Goal: Transaction & Acquisition: Purchase product/service

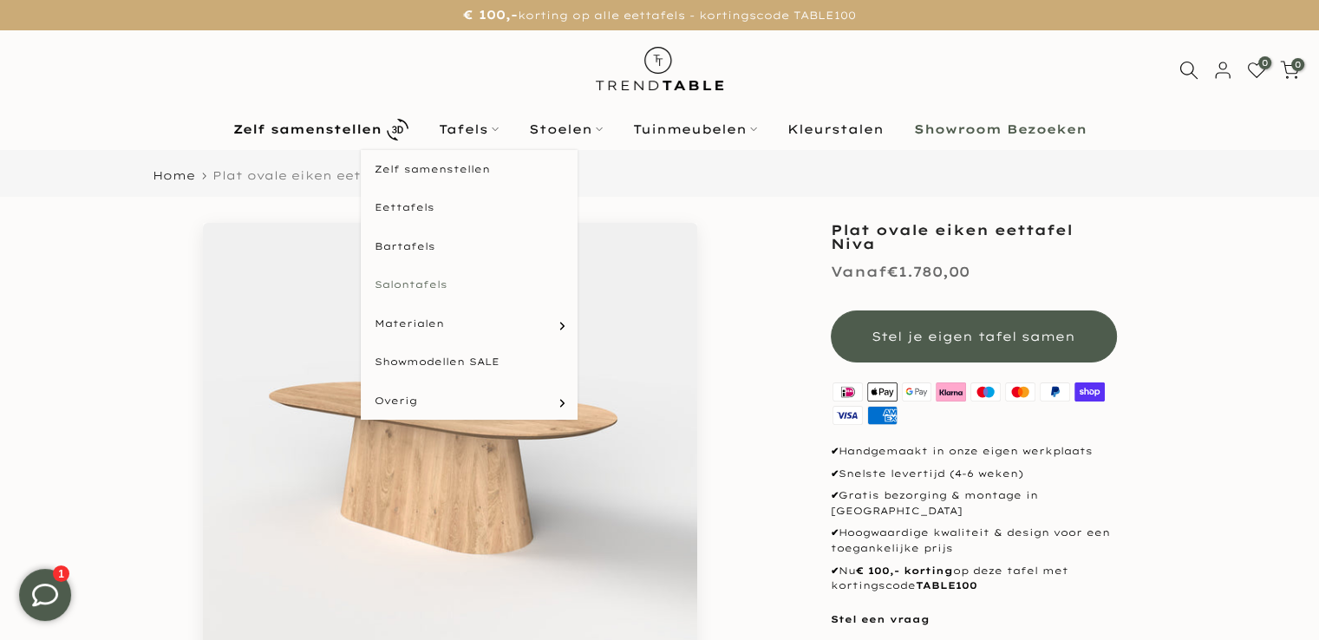
click at [420, 282] on link "Salontafels" at bounding box center [469, 284] width 217 height 39
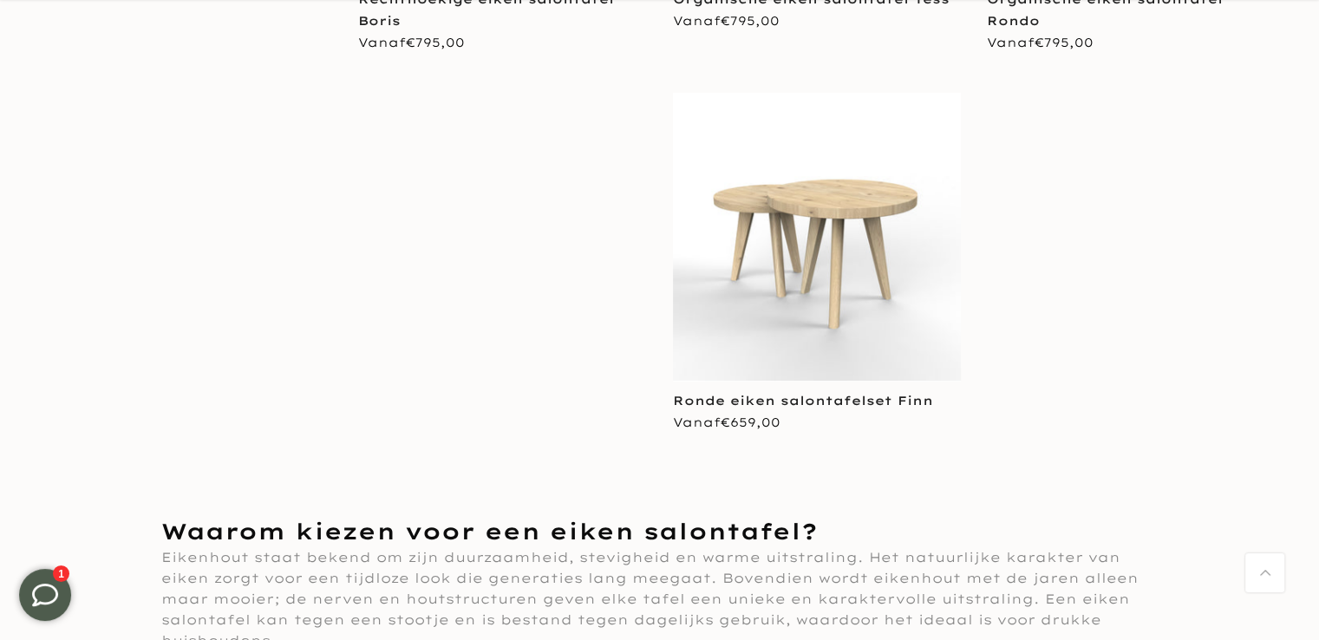
scroll to position [709, 0]
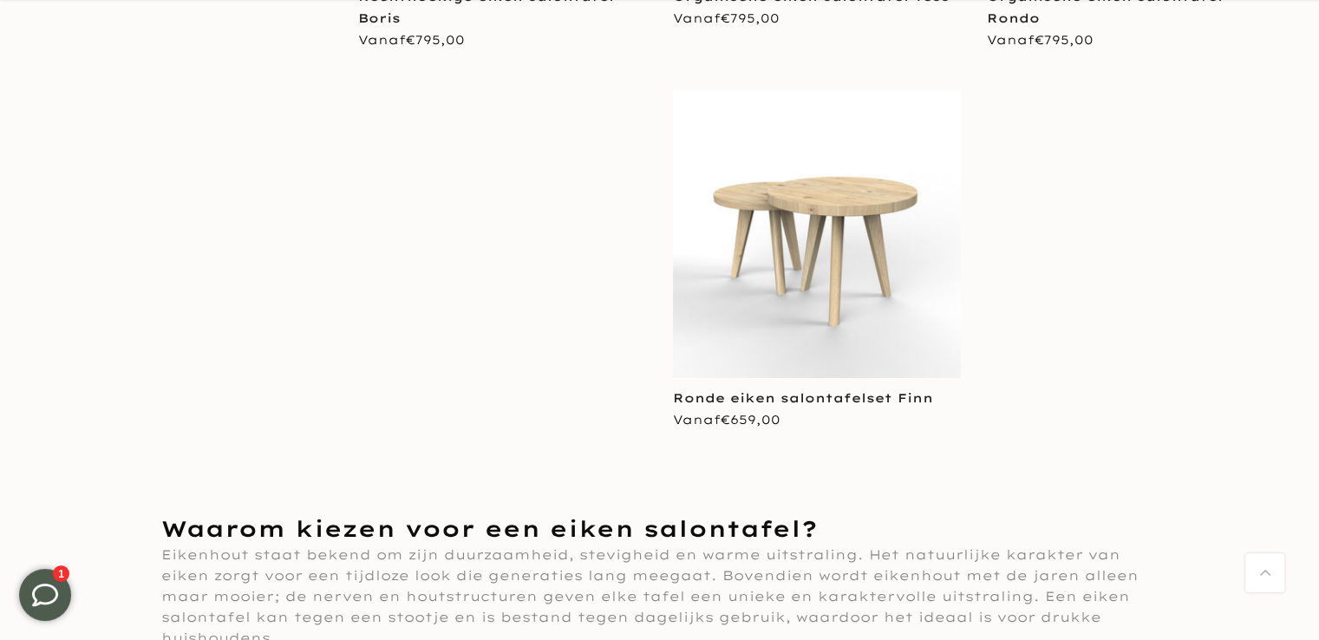
click at [814, 247] on img at bounding box center [817, 234] width 289 height 289
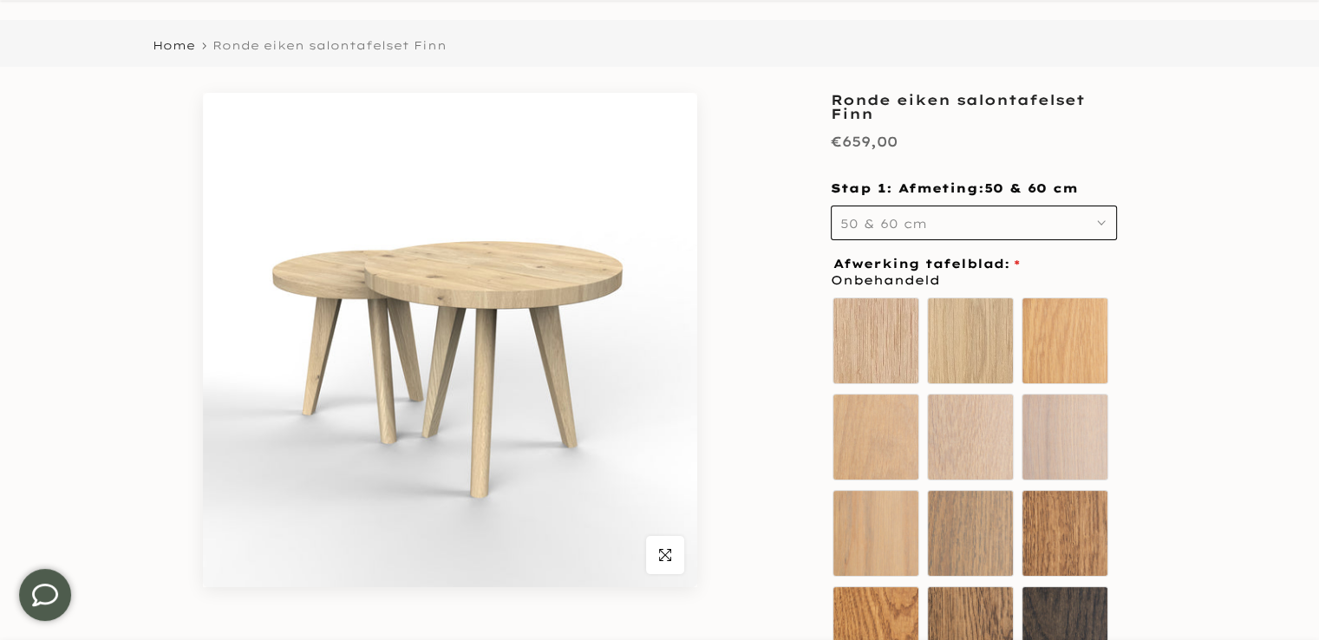
scroll to position [179, 0]
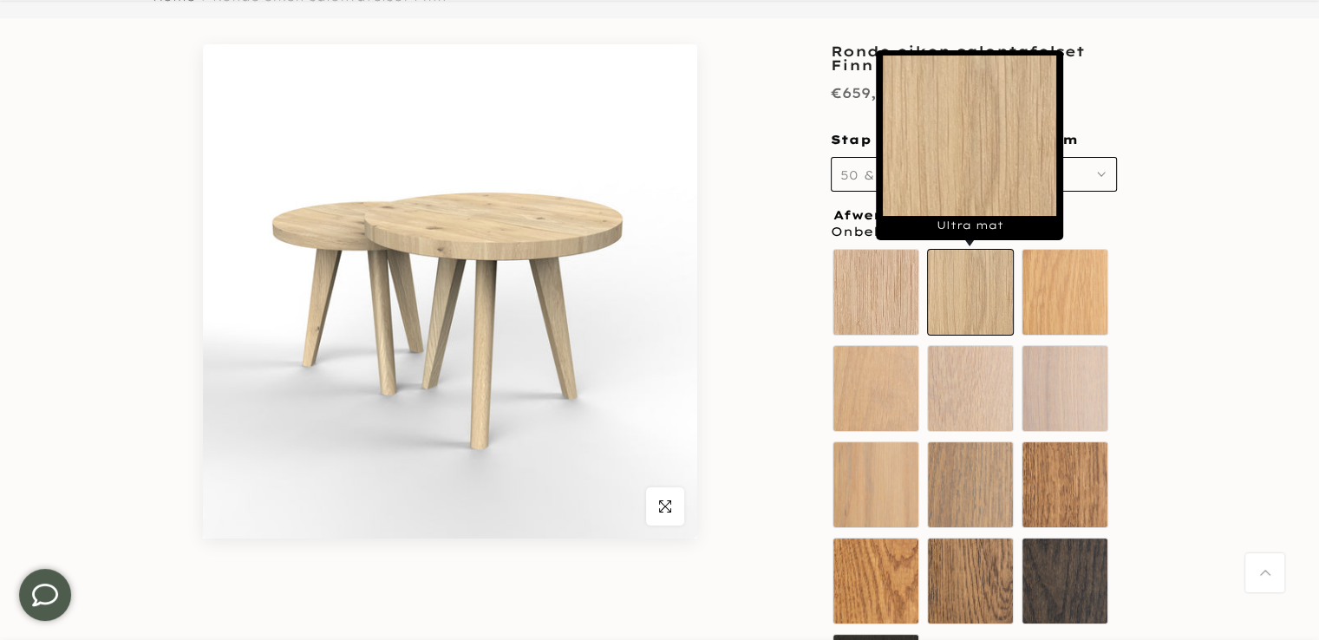
click at [975, 291] on label "Ultra mat" at bounding box center [970, 292] width 87 height 87
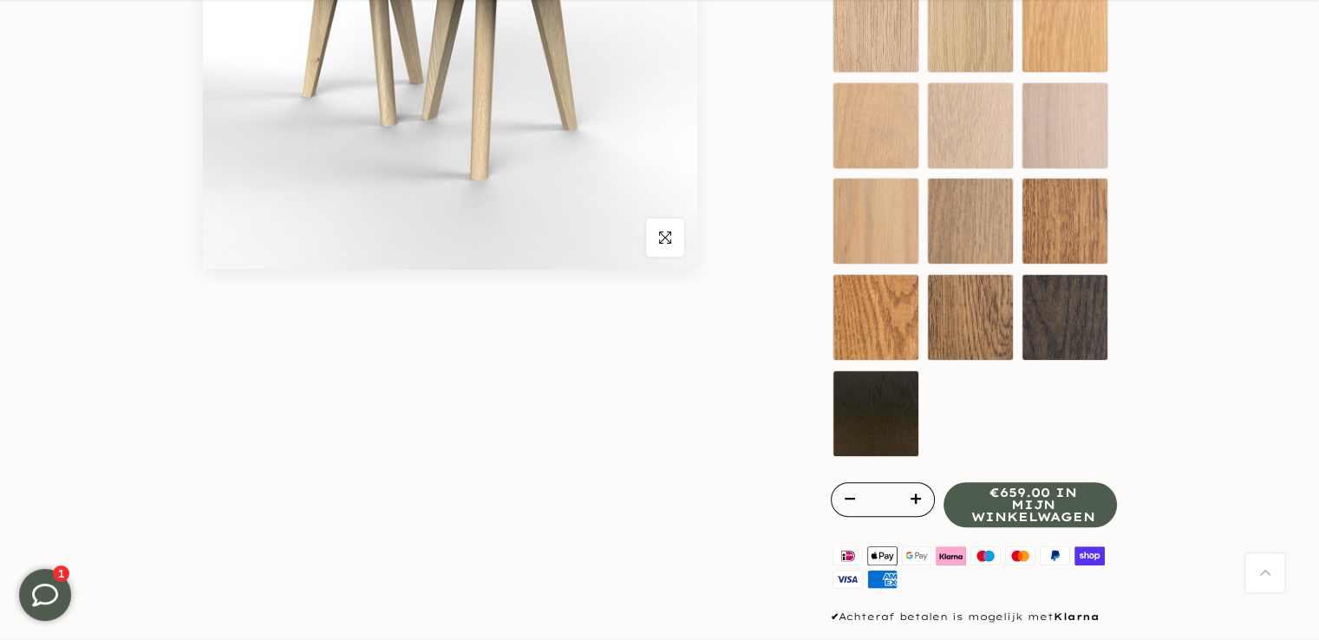
scroll to position [447, 0]
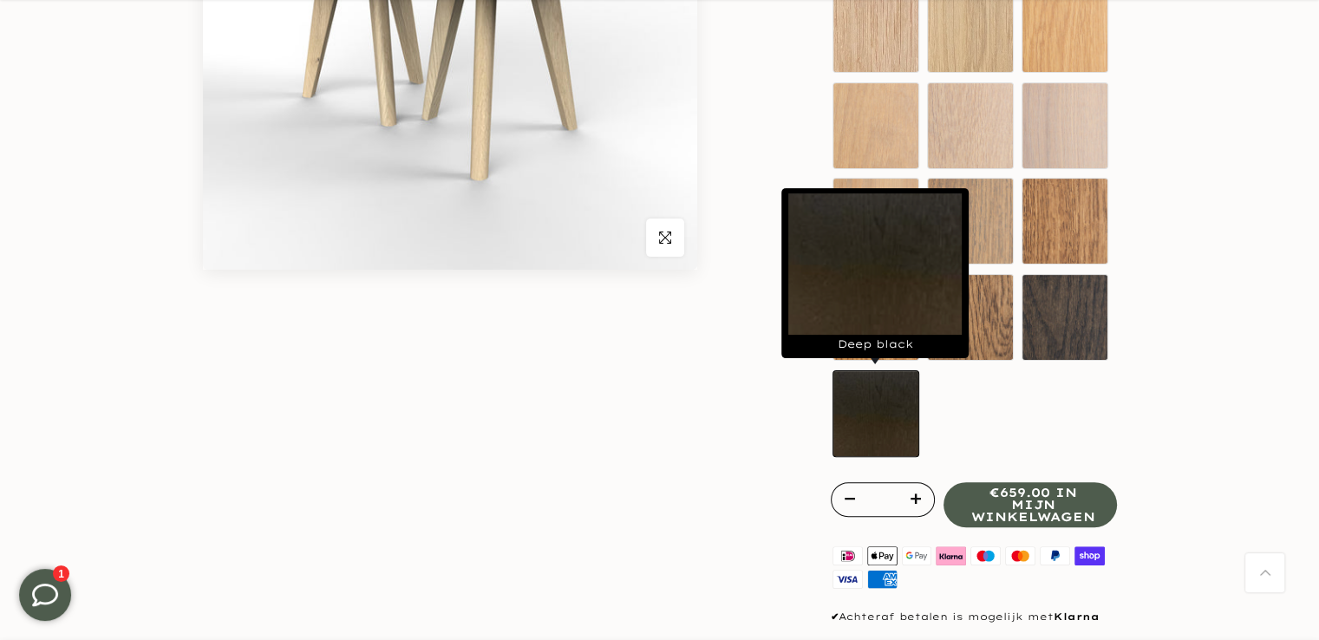
click at [881, 414] on label "Deep black" at bounding box center [875, 413] width 87 height 87
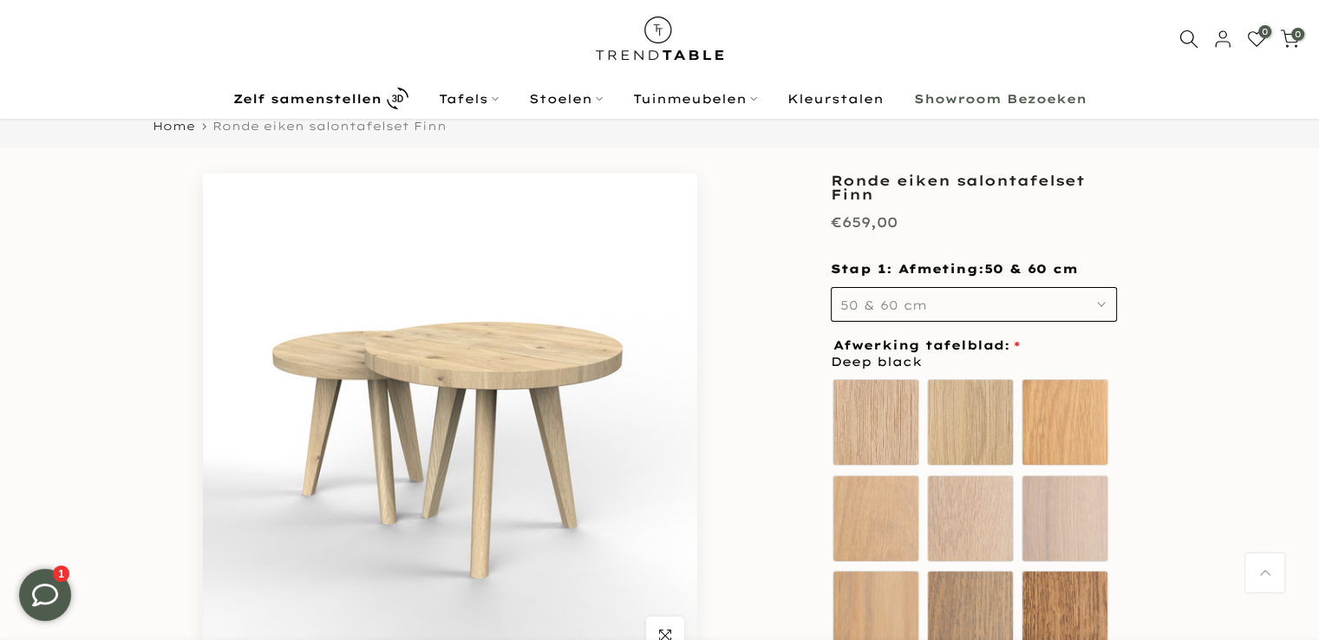
scroll to position [0, 0]
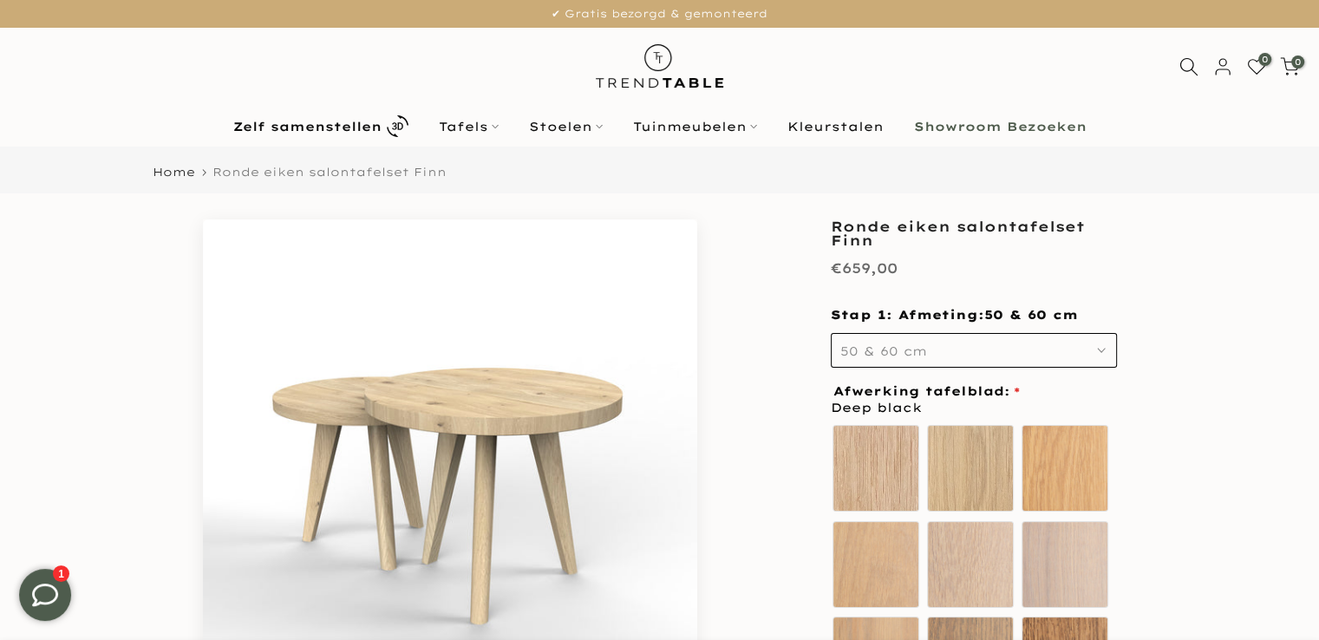
click at [1098, 341] on button "50 & 60 cm" at bounding box center [974, 350] width 286 height 35
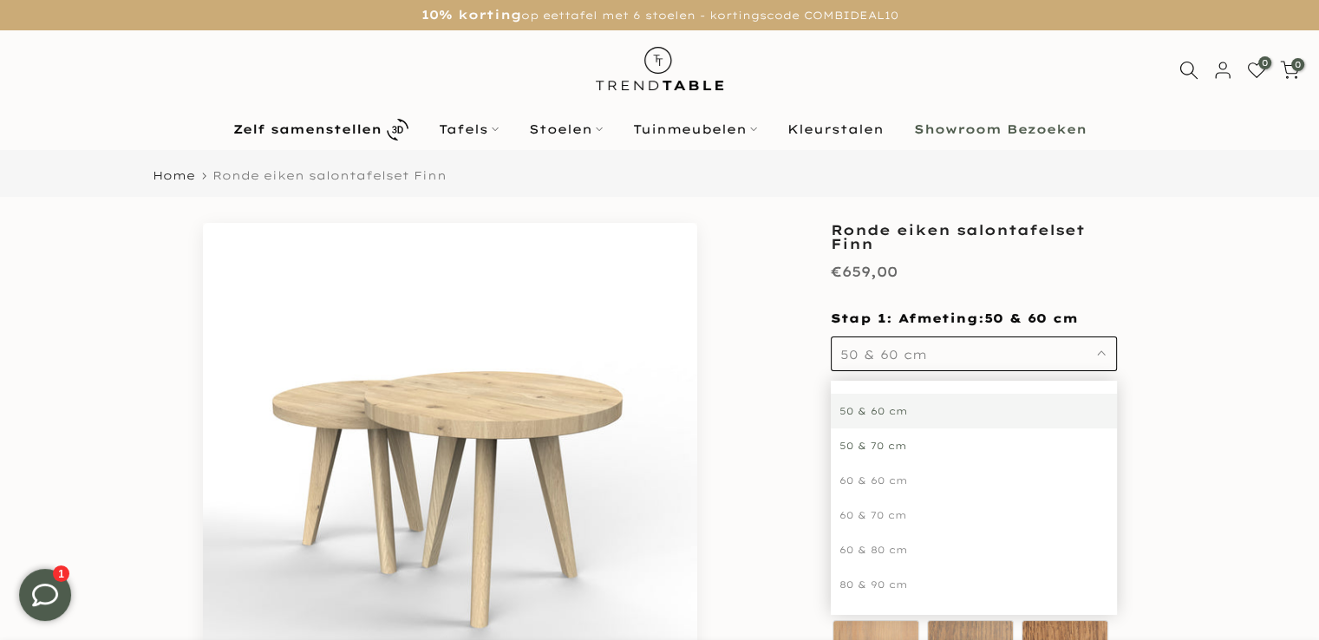
click at [909, 446] on div "50 & 70 cm" at bounding box center [974, 445] width 286 height 35
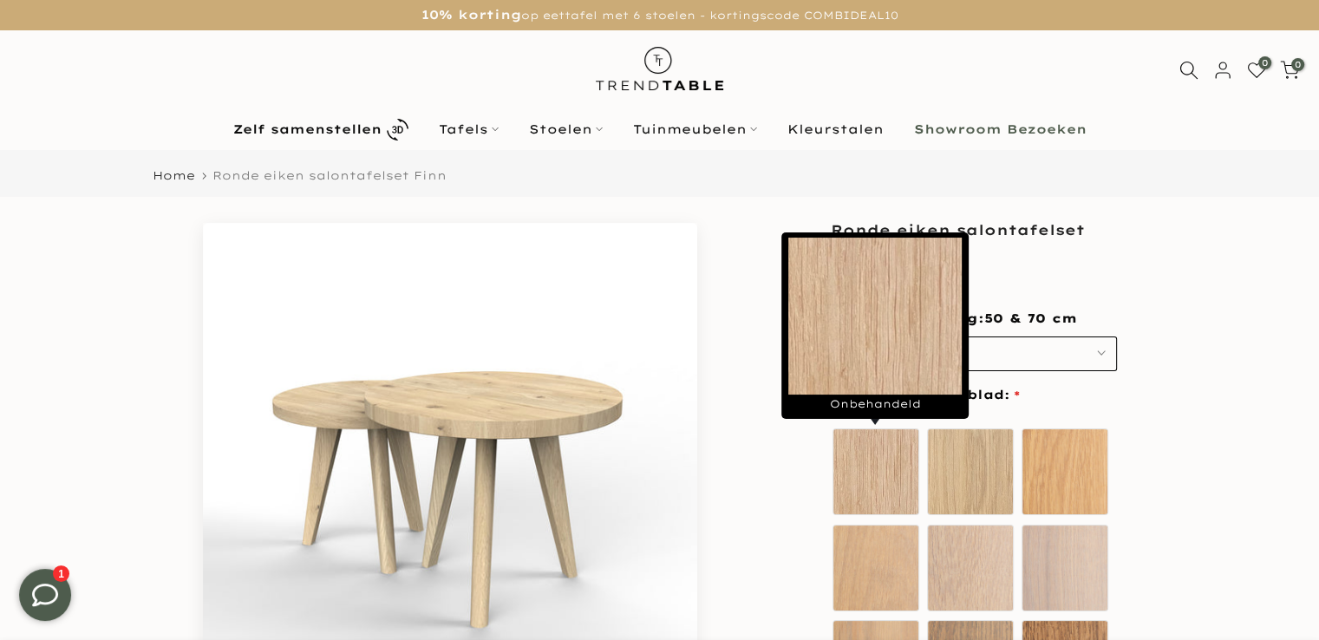
click at [909, 446] on label "Onbehandeld" at bounding box center [875, 470] width 87 height 87
